Goal: Task Accomplishment & Management: Manage account settings

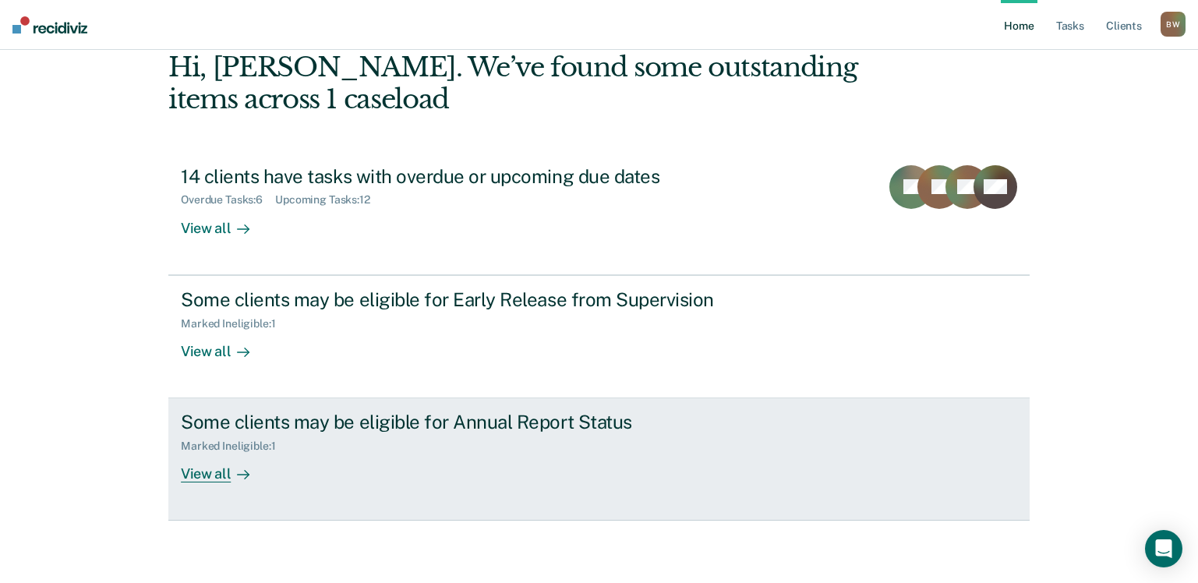
scroll to position [2, 0]
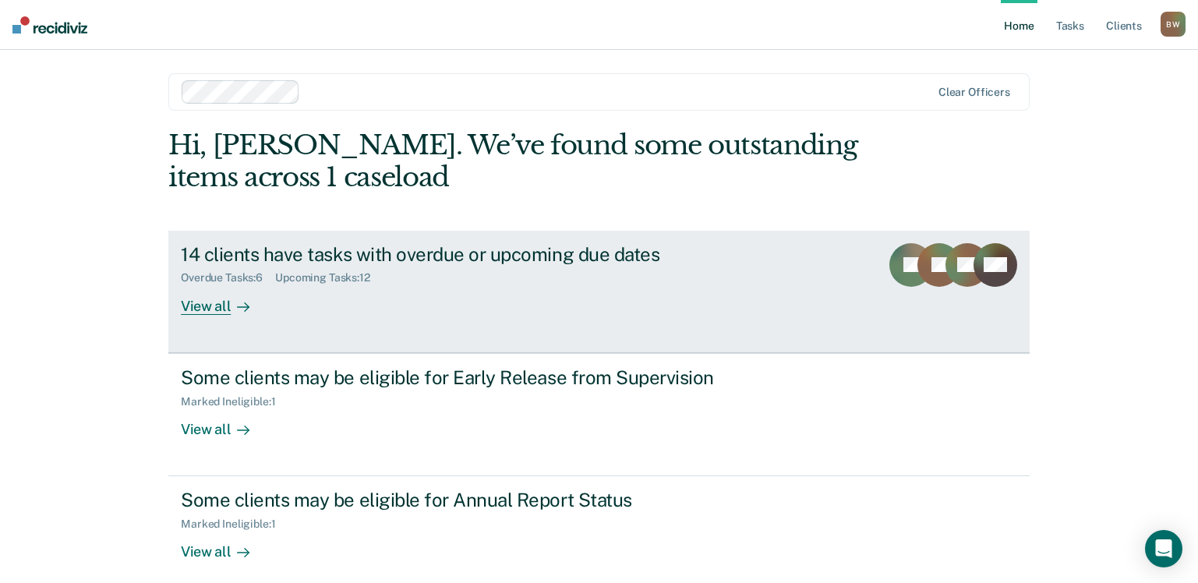
click at [471, 251] on div "14 clients have tasks with overdue or upcoming due dates" at bounding box center [454, 254] width 547 height 23
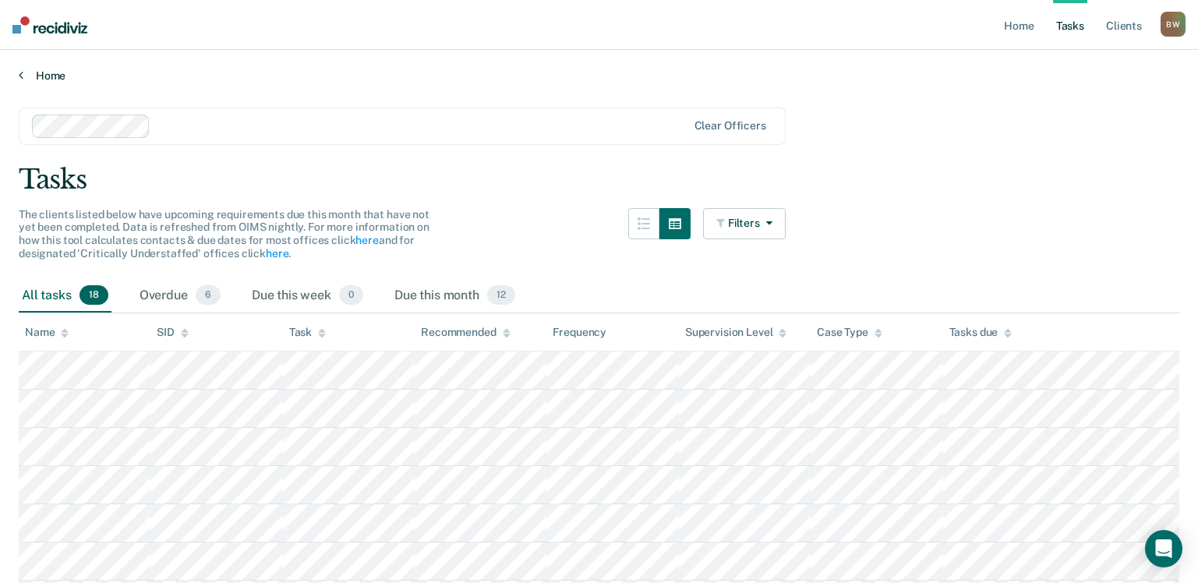
click at [62, 76] on link "Home" at bounding box center [599, 76] width 1161 height 14
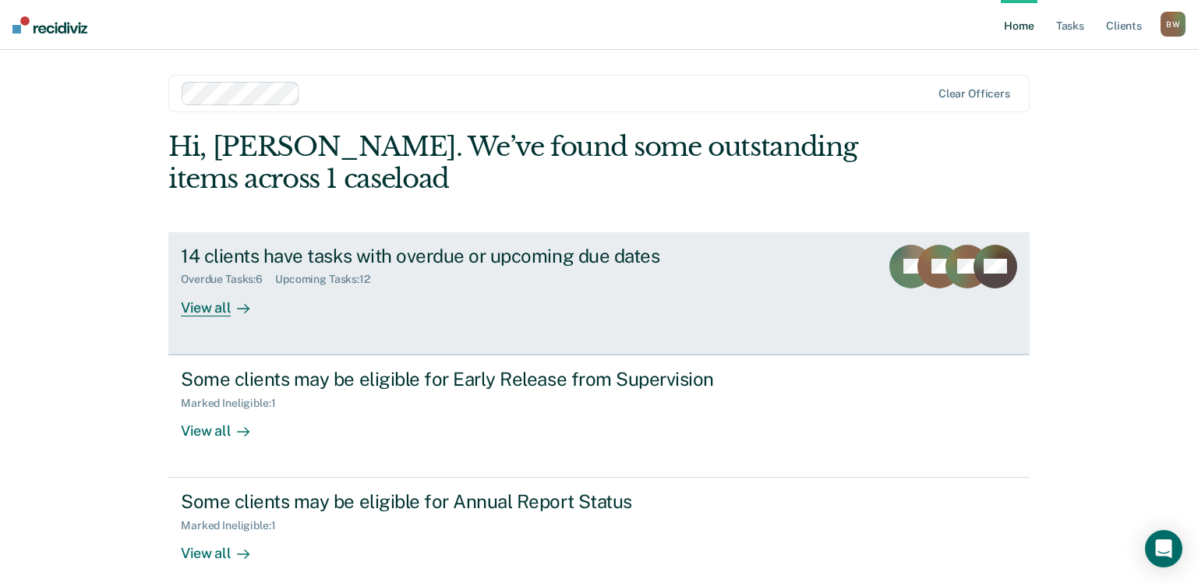
click at [327, 264] on div "14 clients have tasks with overdue or upcoming due dates" at bounding box center [454, 256] width 547 height 23
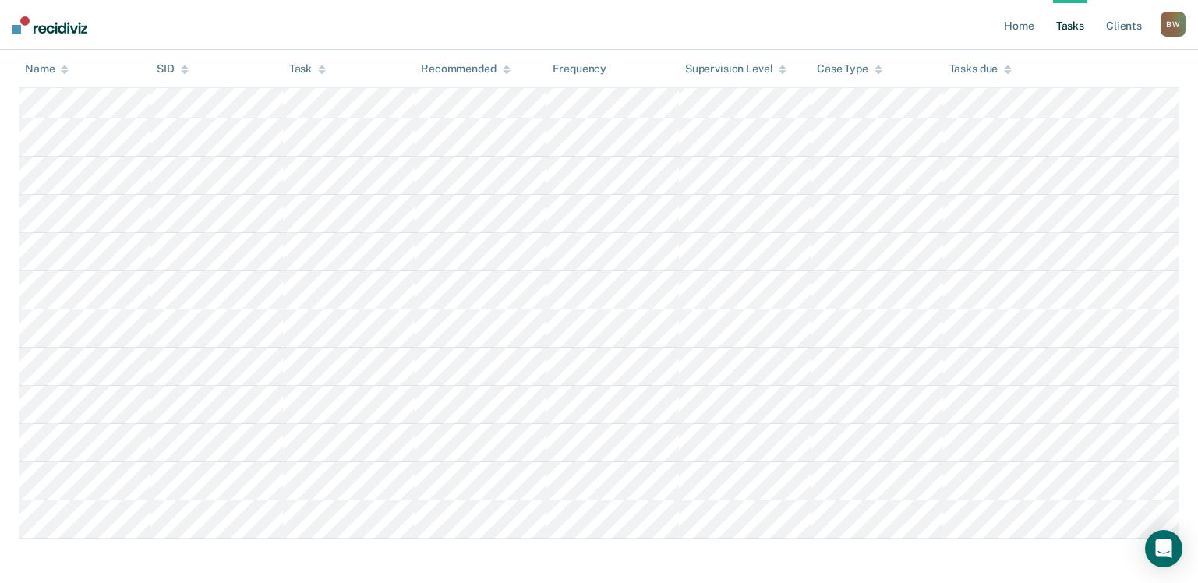
scroll to position [519, 0]
